Goal: Use online tool/utility: Utilize a website feature to perform a specific function

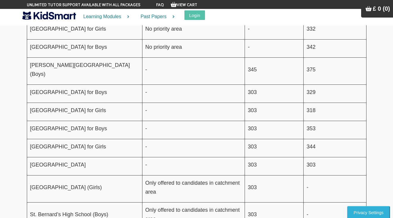
scroll to position [1009, 0]
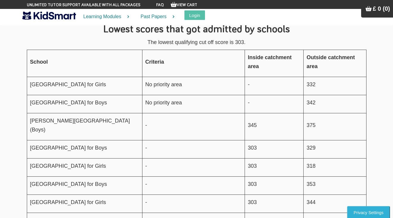
scroll to position [1054, 0]
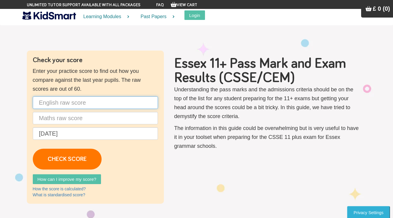
click at [91, 108] on input "text" at bounding box center [95, 103] width 125 height 13
type input "32"
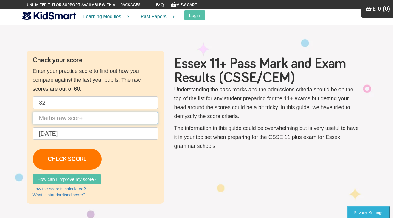
click at [59, 119] on input "text" at bounding box center [95, 118] width 125 height 13
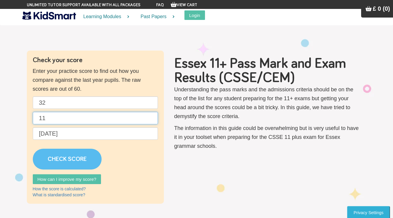
type input "11"
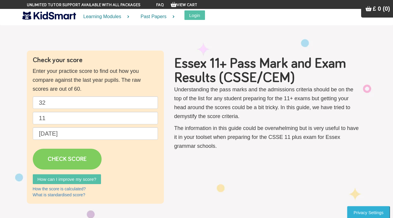
click at [87, 163] on link "CHECK SCORE" at bounding box center [67, 159] width 69 height 21
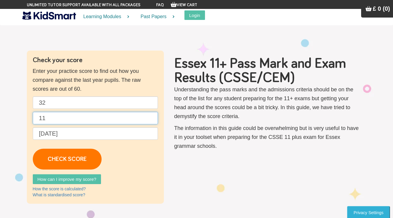
drag, startPoint x: 55, startPoint y: 118, endPoint x: -4, endPoint y: 118, distance: 59.9
type input "3"
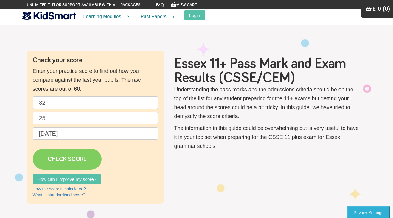
click at [72, 158] on link "CHECK SCORE" at bounding box center [67, 159] width 69 height 21
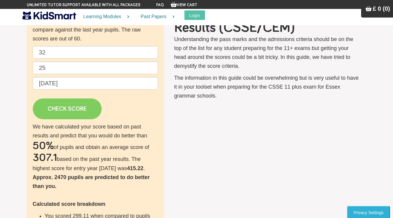
scroll to position [52, 0]
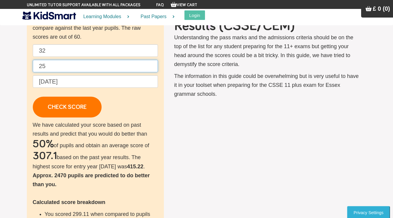
click at [55, 68] on input "25" at bounding box center [95, 66] width 125 height 13
type input "2"
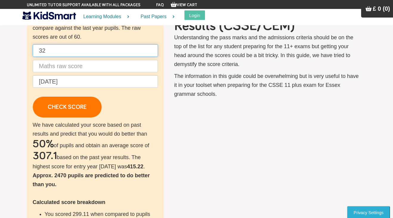
click at [58, 50] on input "32" at bounding box center [95, 50] width 125 height 13
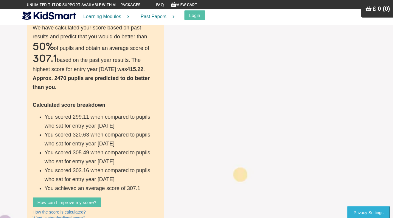
scroll to position [0, 0]
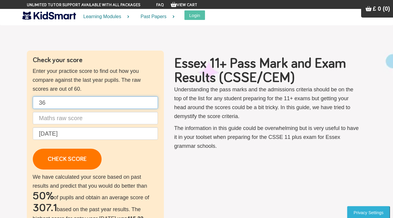
type input "36"
click at [74, 120] on input "text" at bounding box center [95, 118] width 125 height 13
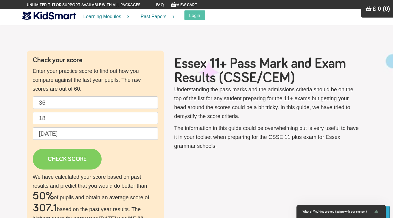
click at [49, 169] on link "CHECK SCORE" at bounding box center [67, 159] width 69 height 21
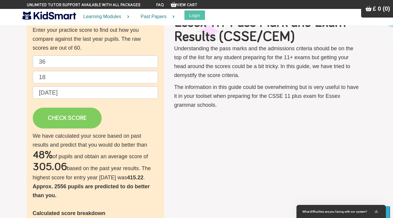
scroll to position [42, 0]
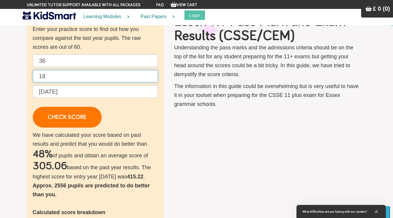
click at [59, 77] on input "18" at bounding box center [95, 76] width 125 height 13
type input "1"
type input "23"
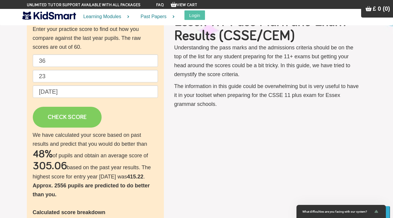
click at [75, 119] on link "CHECK SCORE" at bounding box center [67, 117] width 69 height 21
